Goal: Navigation & Orientation: Find specific page/section

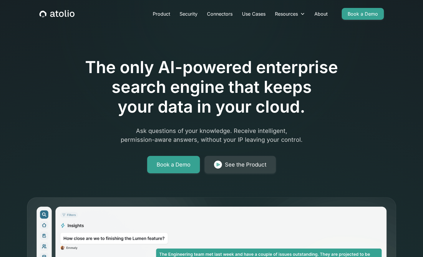
scroll to position [9, 0]
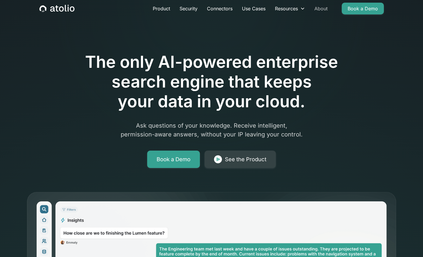
click at [322, 12] on link "About" at bounding box center [321, 9] width 23 height 12
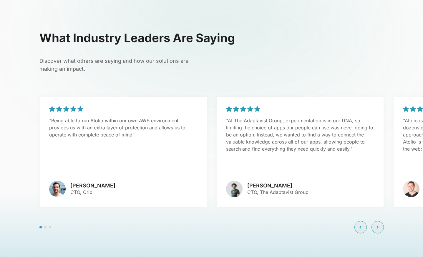
scroll to position [1330, 0]
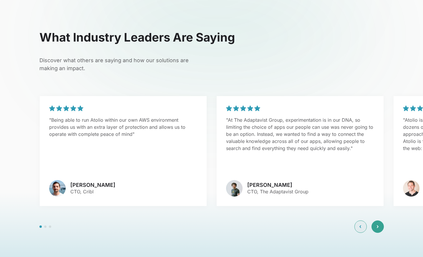
click at [377, 225] on icon at bounding box center [378, 227] width 2 height 4
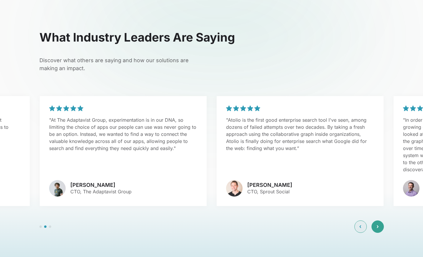
click at [377, 225] on icon at bounding box center [378, 227] width 2 height 4
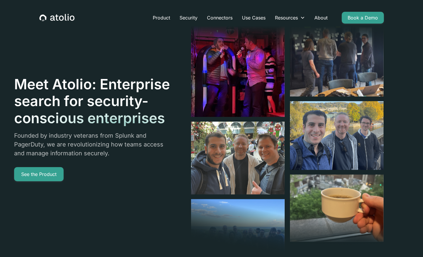
scroll to position [1, 0]
